Goal: Complete application form

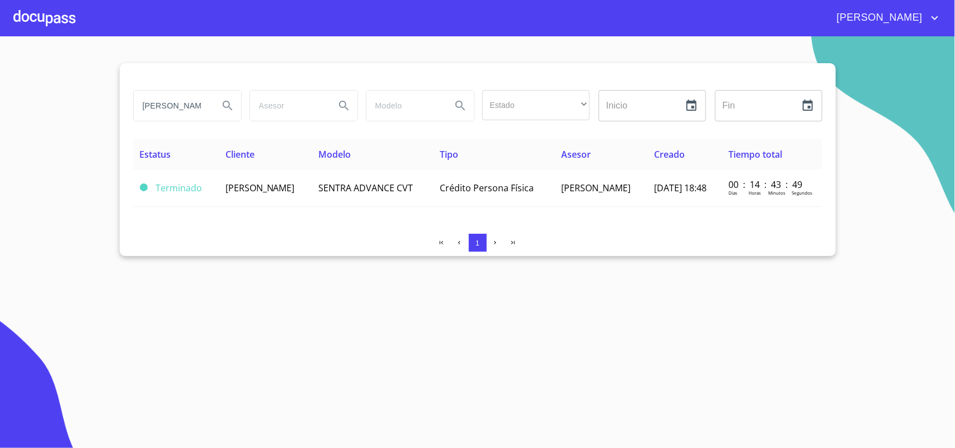
click at [196, 112] on input "[PERSON_NAME]" at bounding box center [172, 106] width 76 height 30
type input "M"
type input "[PERSON_NAME]"
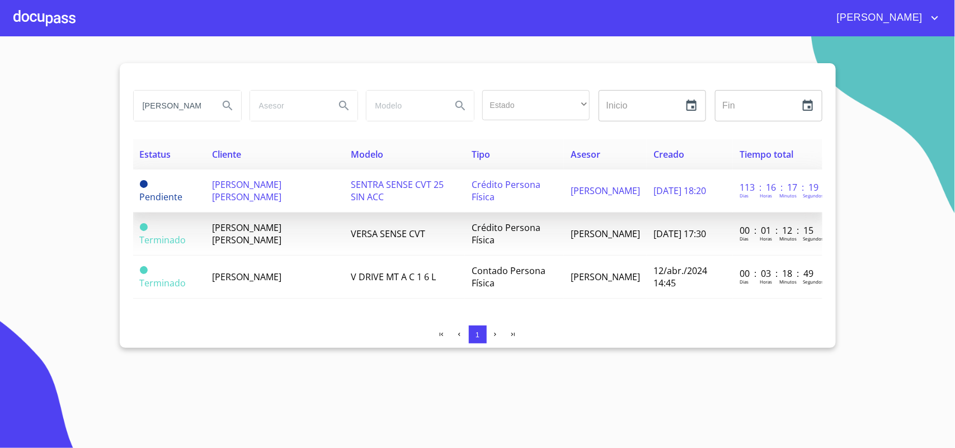
click at [281, 196] on span "[PERSON_NAME] [PERSON_NAME]" at bounding box center [246, 191] width 69 height 25
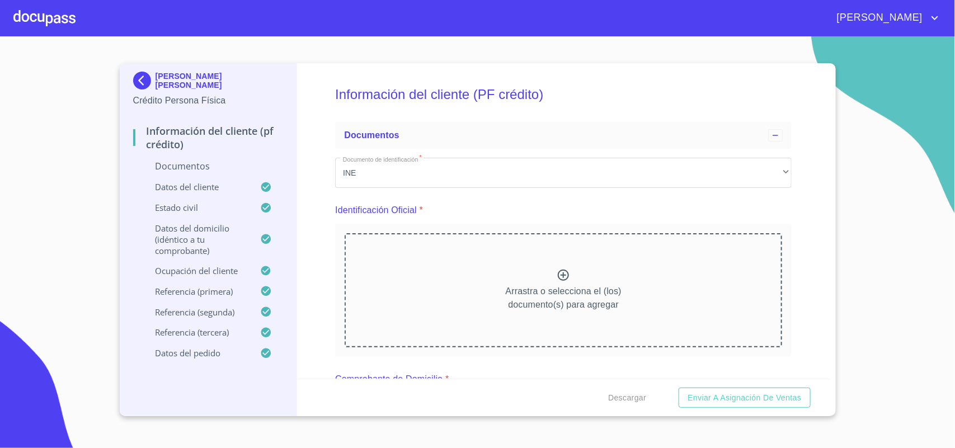
scroll to position [70, 0]
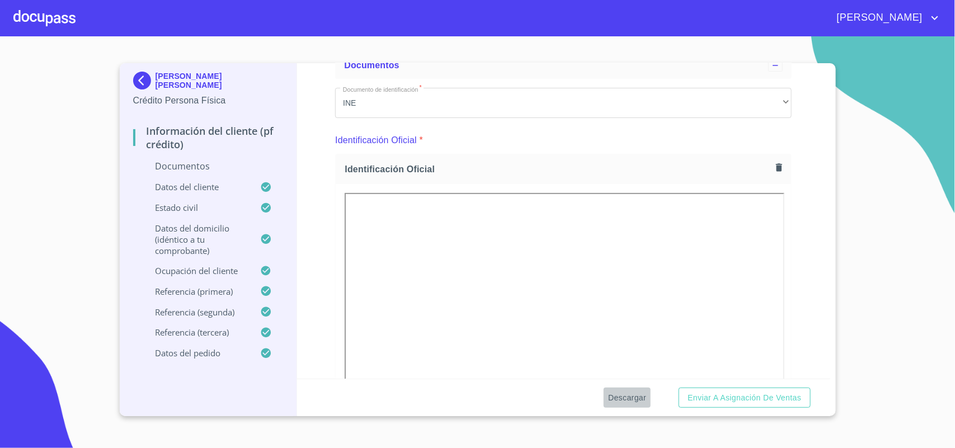
click at [632, 397] on span "Descargar" at bounding box center [627, 398] width 38 height 14
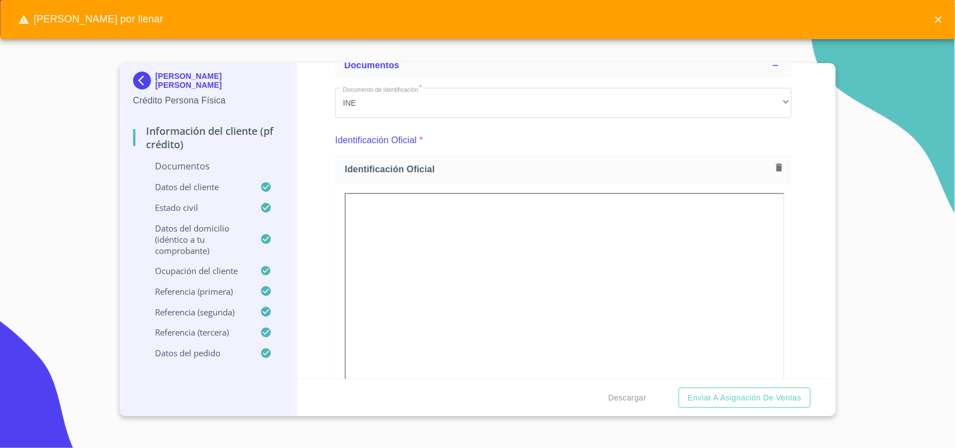
click at [801, 247] on div "Información del cliente (PF crédito) Documentos Documento de identificación   *…" at bounding box center [563, 221] width 533 height 316
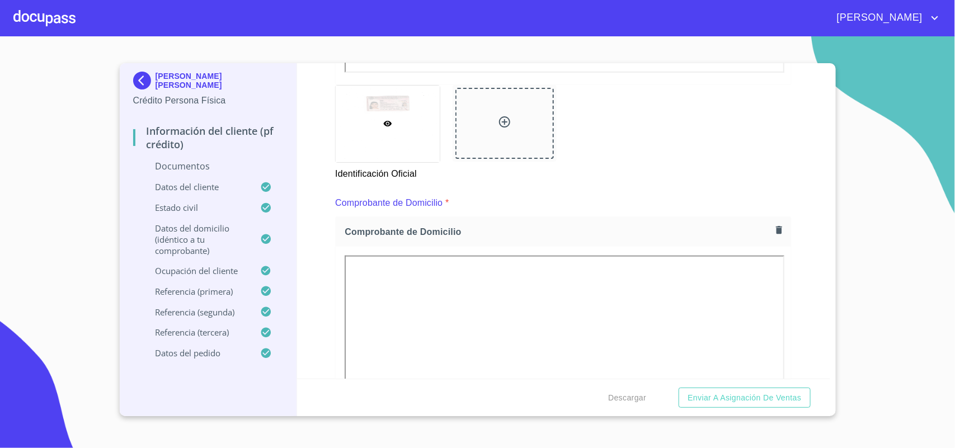
scroll to position [507, 0]
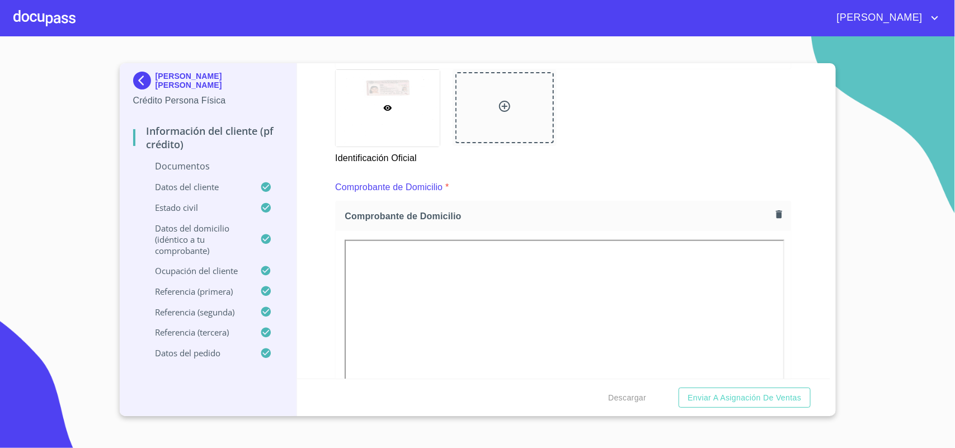
click at [772, 219] on button "button" at bounding box center [779, 214] width 15 height 15
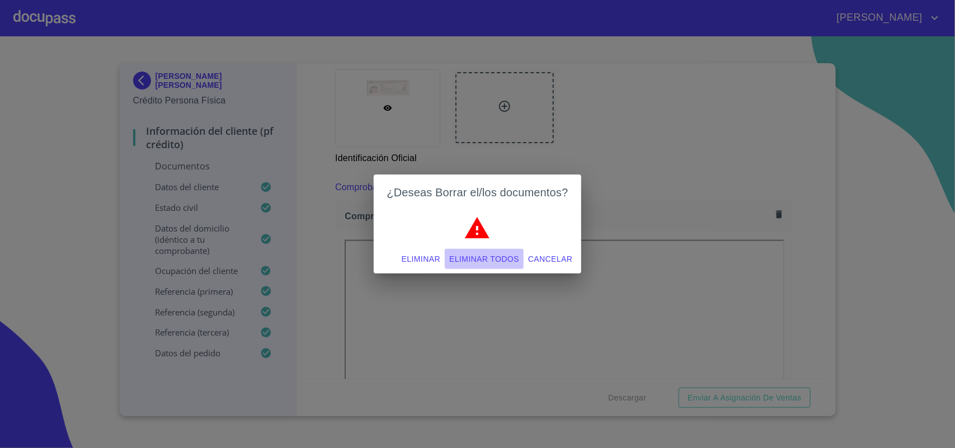
click at [511, 265] on span "Eliminar todos" at bounding box center [484, 259] width 70 height 14
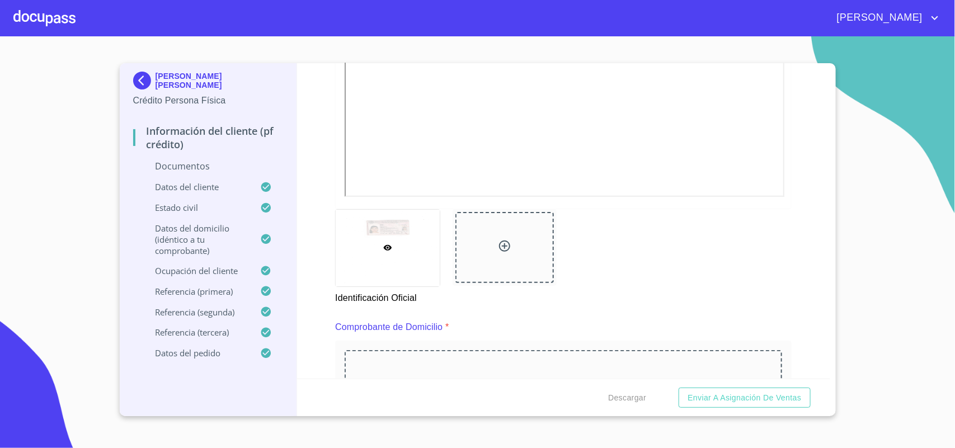
scroll to position [437, 0]
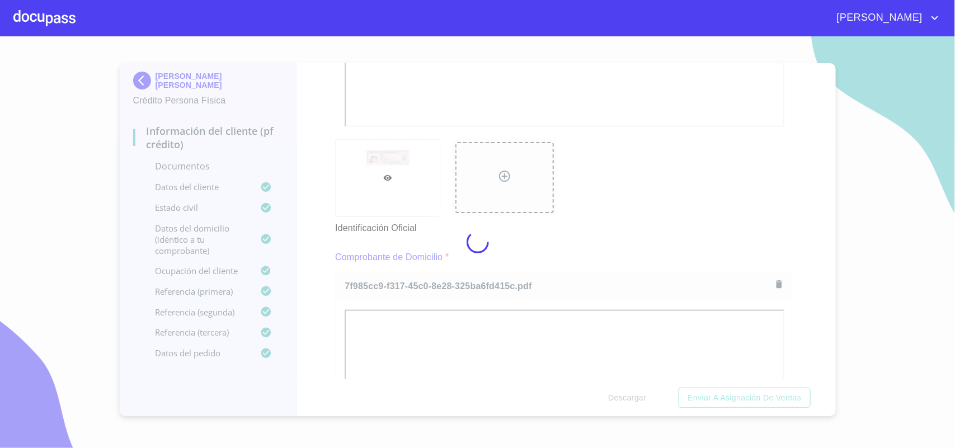
click at [627, 231] on div at bounding box center [477, 242] width 955 height 412
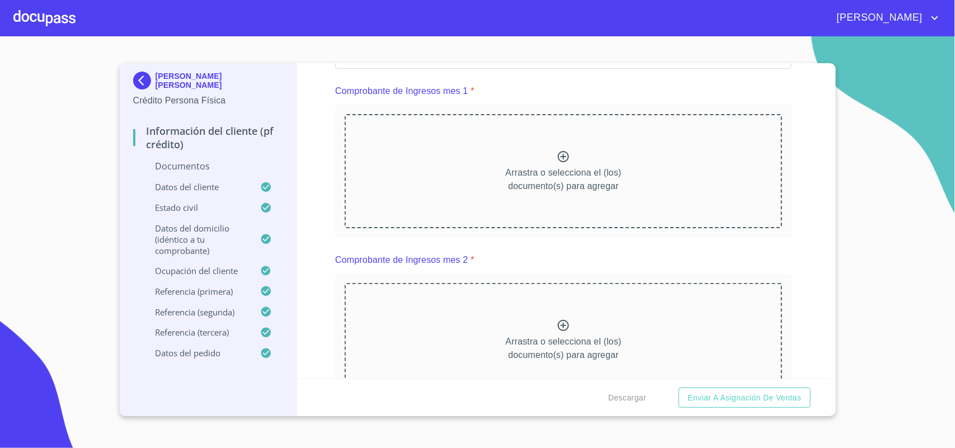
scroll to position [1137, 0]
click at [558, 158] on icon at bounding box center [563, 159] width 11 height 11
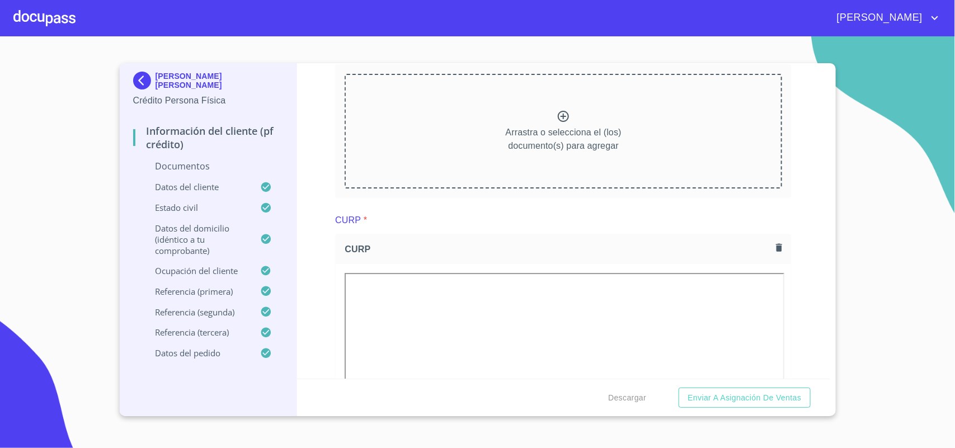
scroll to position [1556, 0]
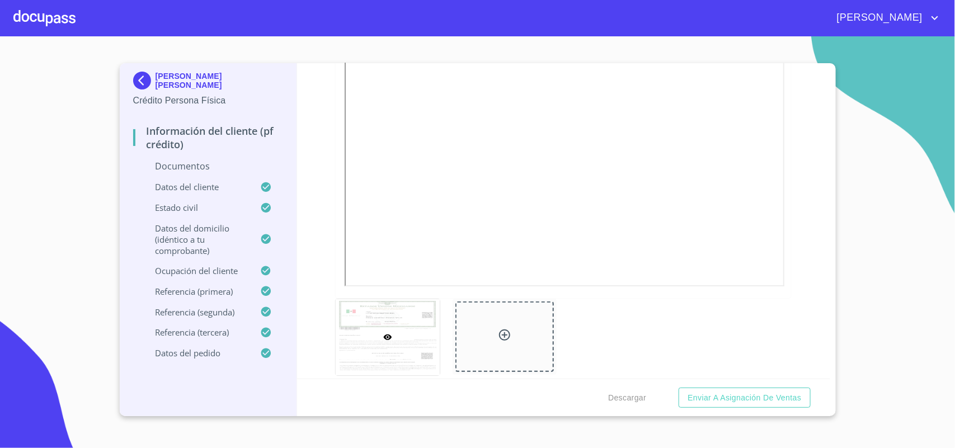
scroll to position [1976, 0]
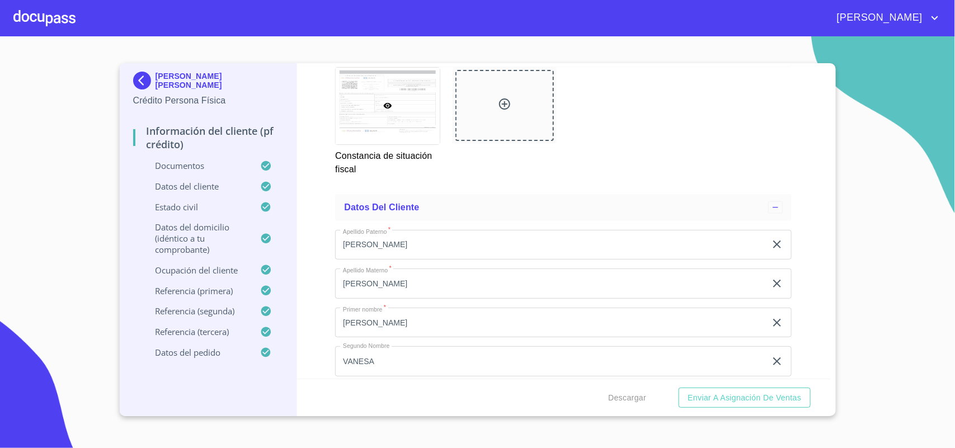
scroll to position [2605, 0]
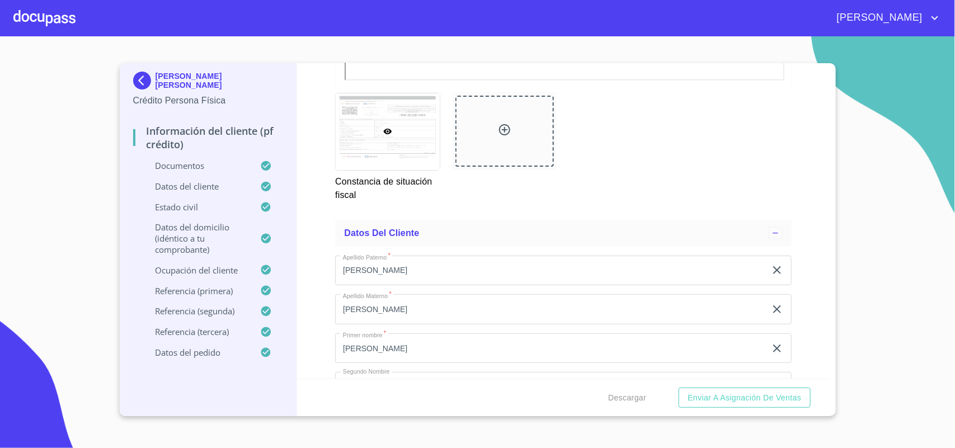
drag, startPoint x: 549, startPoint y: 95, endPoint x: 569, endPoint y: 107, distance: 23.1
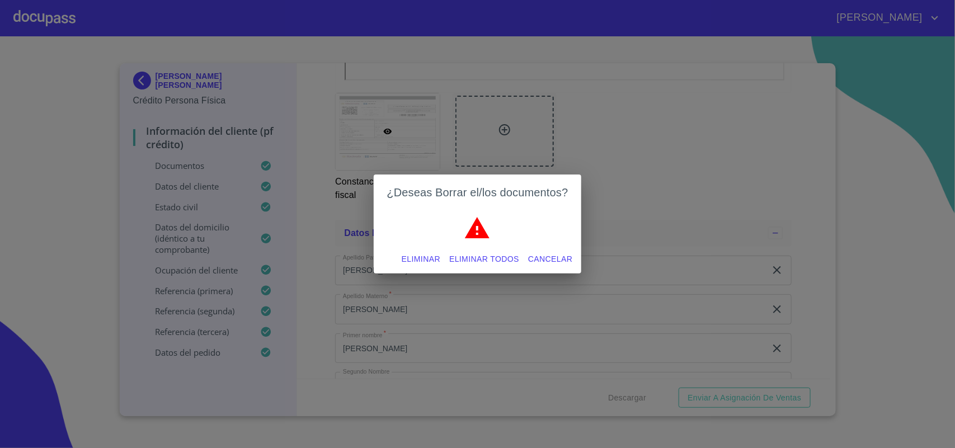
click at [494, 256] on span "Eliminar todos" at bounding box center [484, 259] width 70 height 14
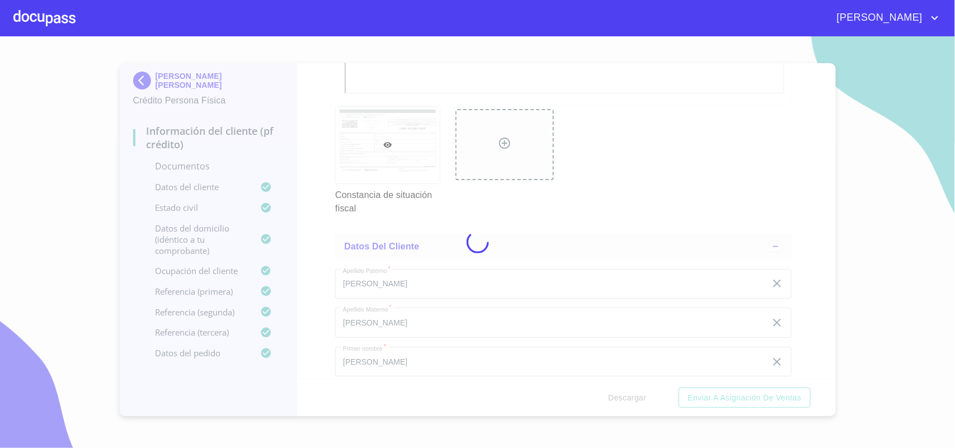
click at [508, 90] on div at bounding box center [477, 242] width 955 height 412
click at [776, 207] on div at bounding box center [477, 242] width 955 height 412
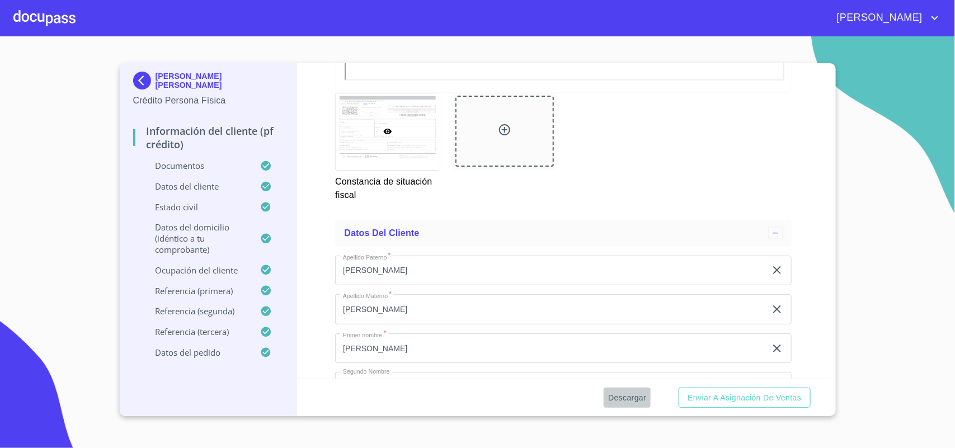
click at [626, 401] on span "Descargar" at bounding box center [627, 398] width 38 height 14
click at [722, 412] on div "Descargar Enviar a Asignación de Ventas" at bounding box center [563, 398] width 533 height 38
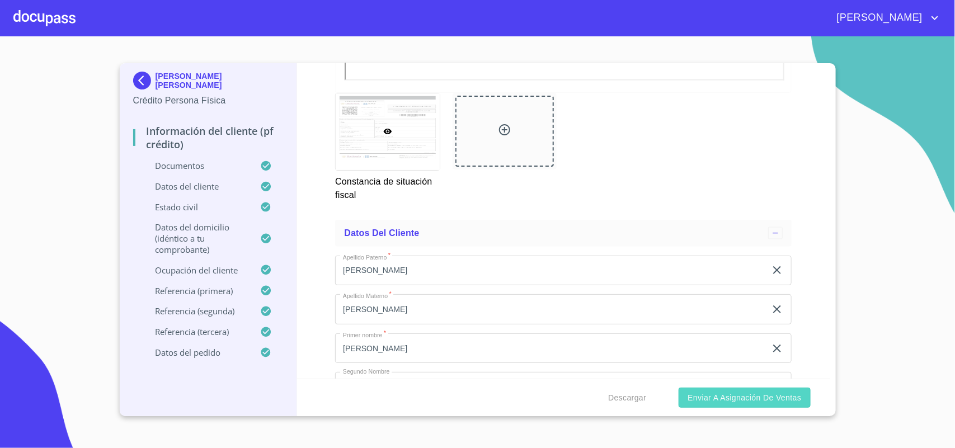
click at [717, 406] on button "Enviar a Asignación de Ventas" at bounding box center [745, 398] width 132 height 21
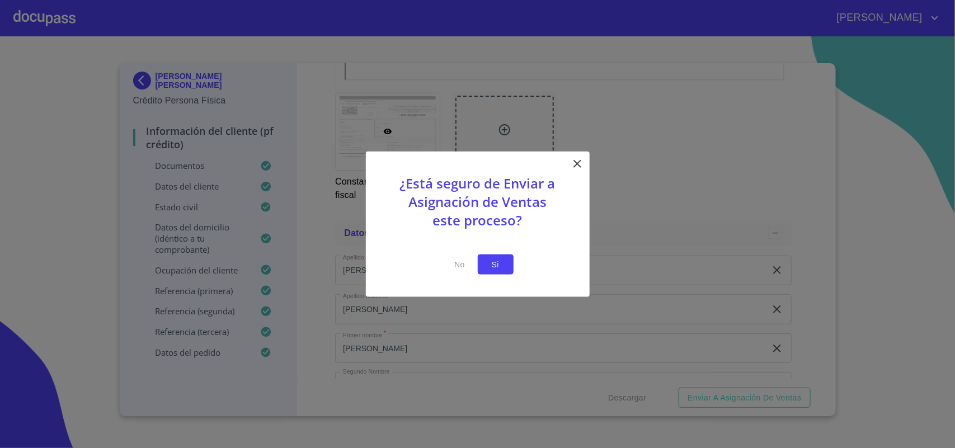
click at [487, 258] on span "Si" at bounding box center [496, 264] width 18 height 14
click at [502, 264] on span "Si" at bounding box center [496, 264] width 18 height 14
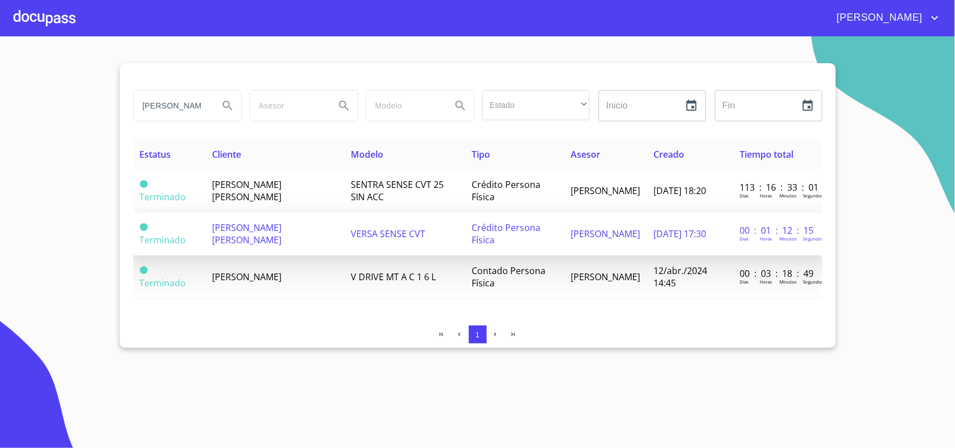
click at [289, 227] on td "[PERSON_NAME] [PERSON_NAME]" at bounding box center [274, 234] width 139 height 43
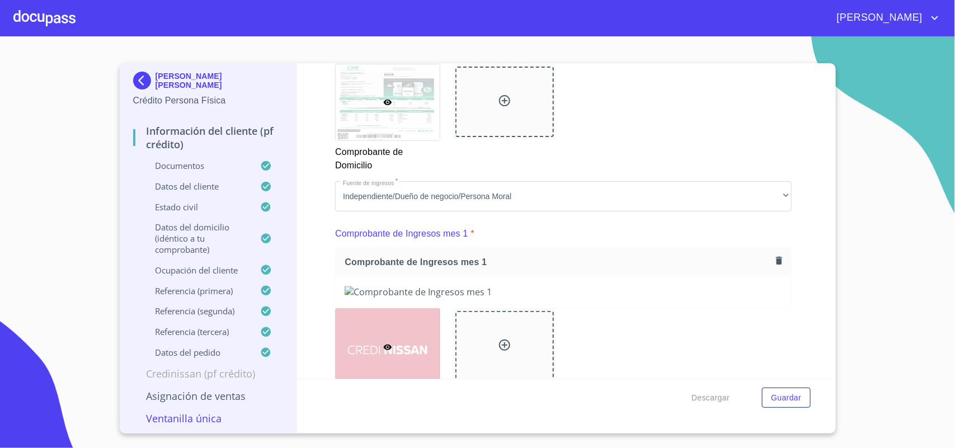
scroll to position [979, 0]
